Goal: Task Accomplishment & Management: Use online tool/utility

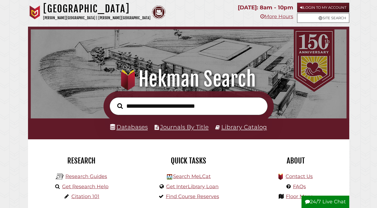
paste input "**********"
type input "**********"
click at [120, 105] on button "Search" at bounding box center [119, 106] width 11 height 9
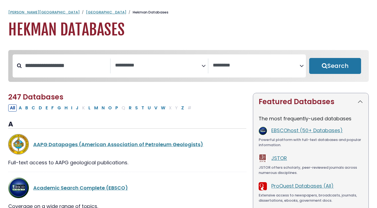
select select "Database Subject Filter"
select select "Database Vendors Filter"
click at [29, 12] on link "Calvin University" at bounding box center [43, 12] width 71 height 5
click at [86, 12] on link "[GEOGRAPHIC_DATA]" at bounding box center [106, 12] width 40 height 5
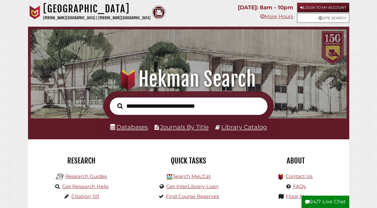
scroll to position [104, 313]
click at [178, 128] on link "Journals By Title" at bounding box center [184, 126] width 49 height 7
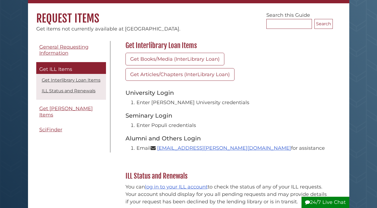
scroll to position [44, 0]
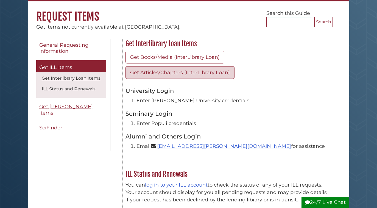
click at [166, 72] on link "Get Articles/Chapters (InterLibrary Loan)" at bounding box center [179, 72] width 109 height 13
